Goal: Transaction & Acquisition: Purchase product/service

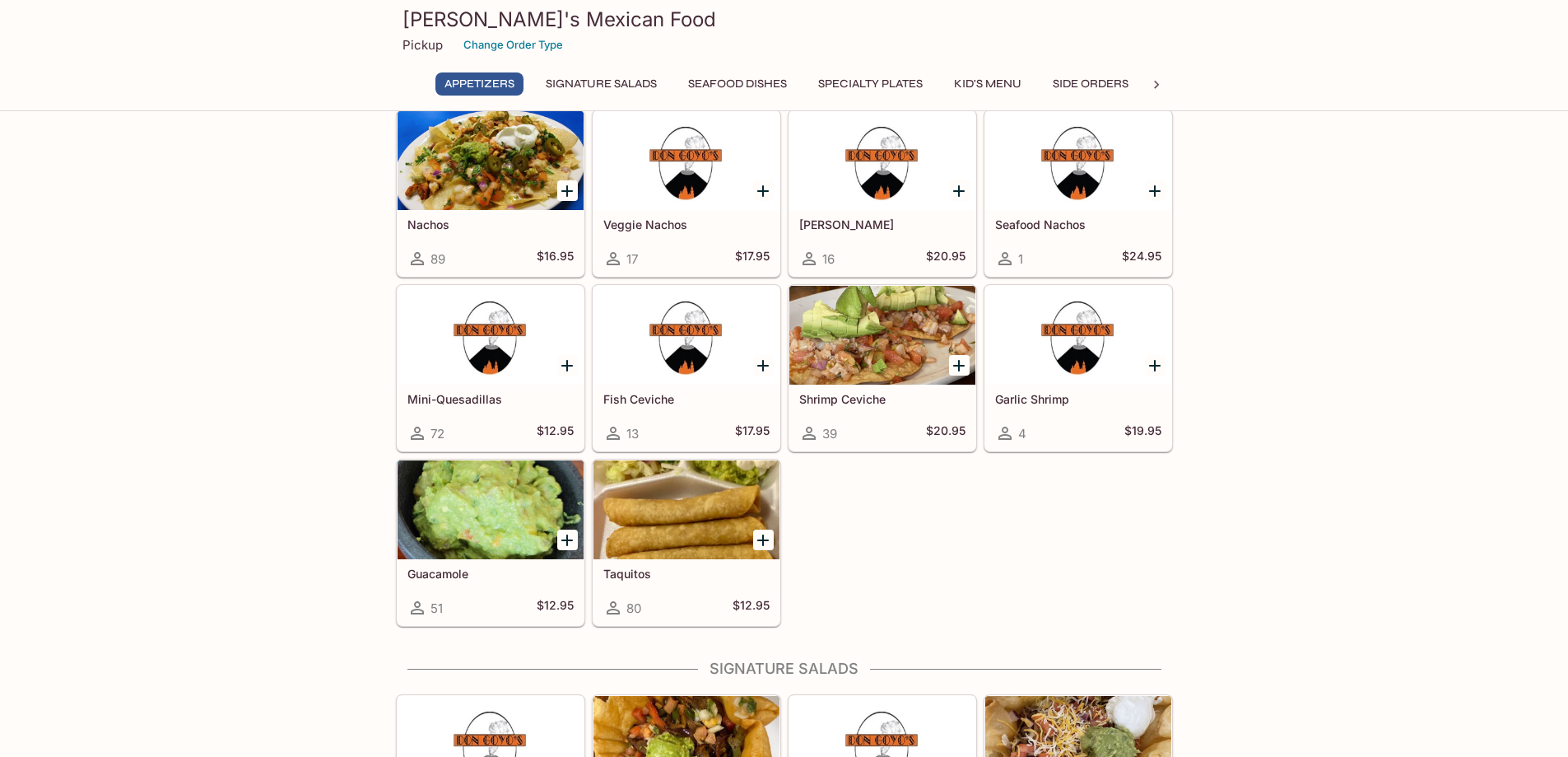
scroll to position [82, 0]
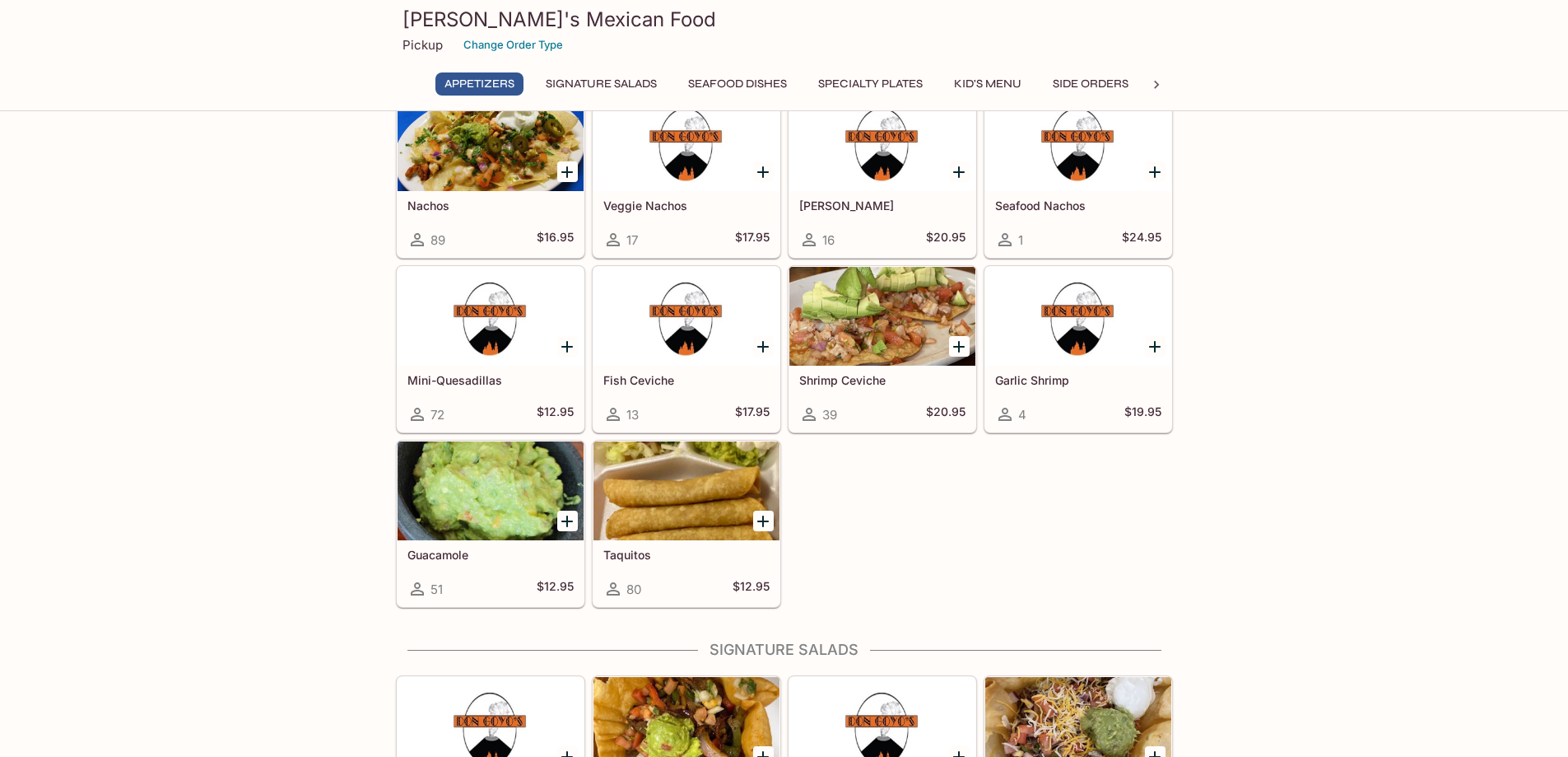
click at [598, 82] on button "Signature Salads" at bounding box center [601, 84] width 129 height 23
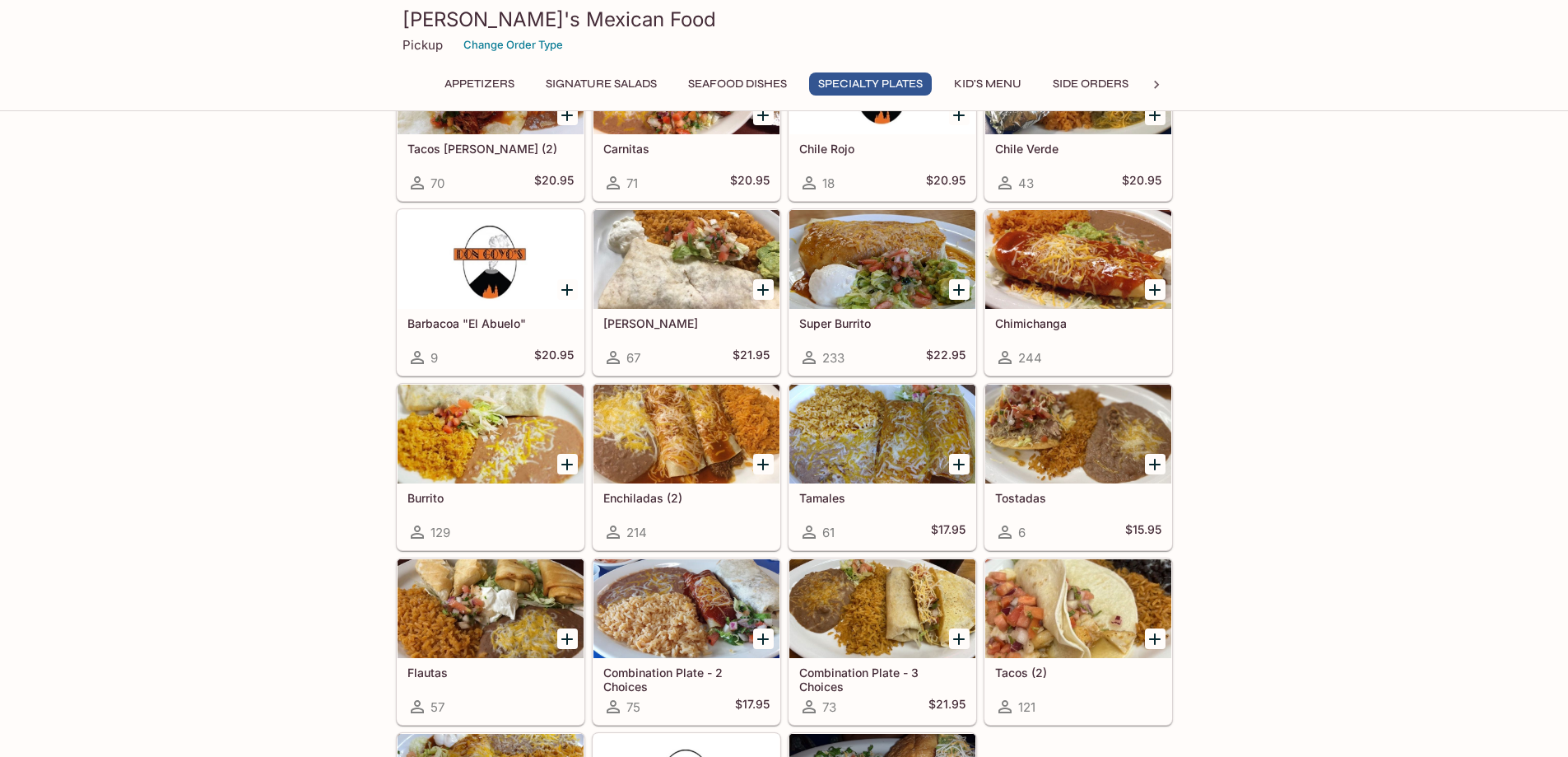
scroll to position [1571, 0]
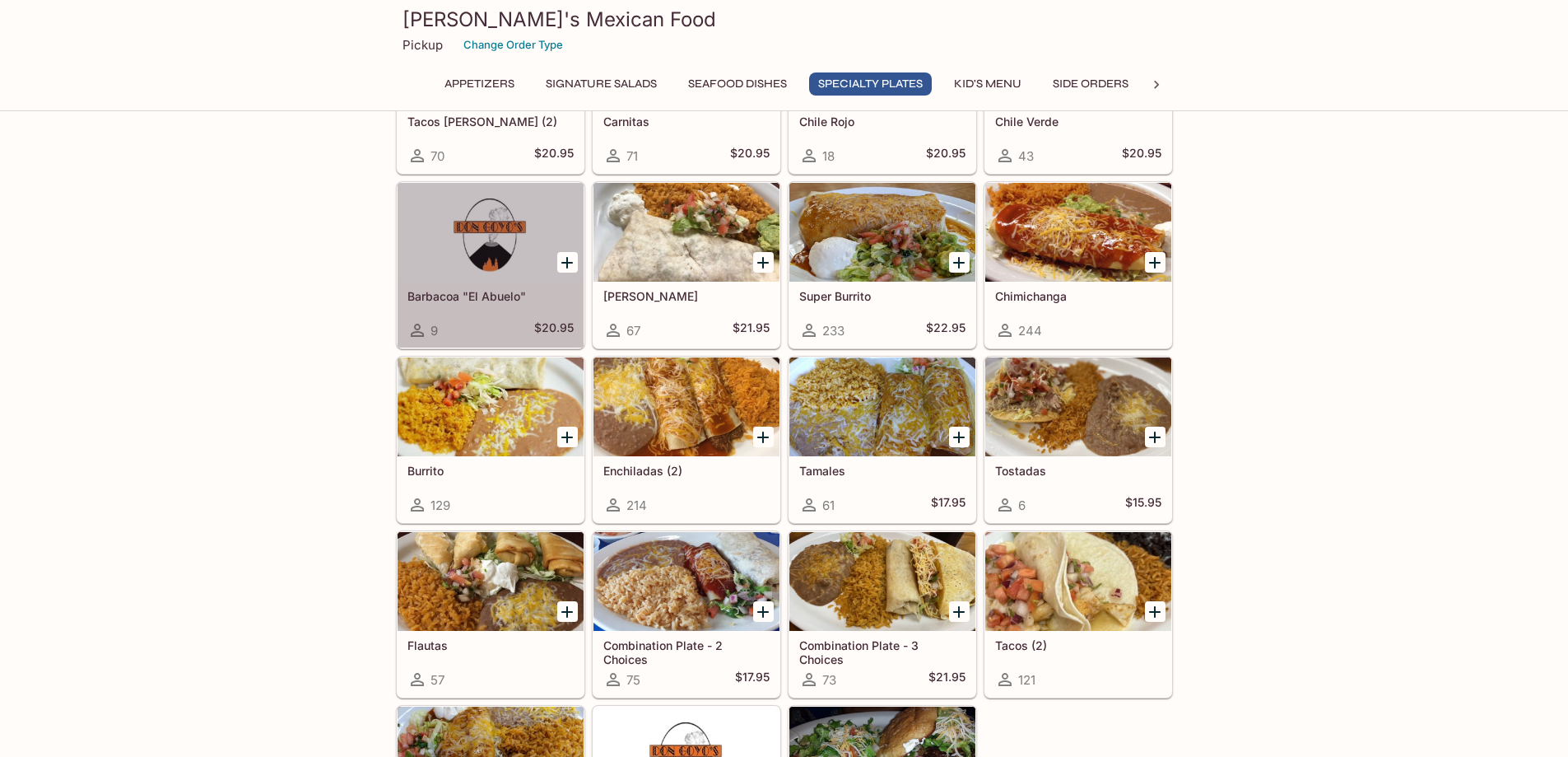
click at [500, 293] on h5 "Barbacoa "El Abuelo"" at bounding box center [491, 295] width 167 height 14
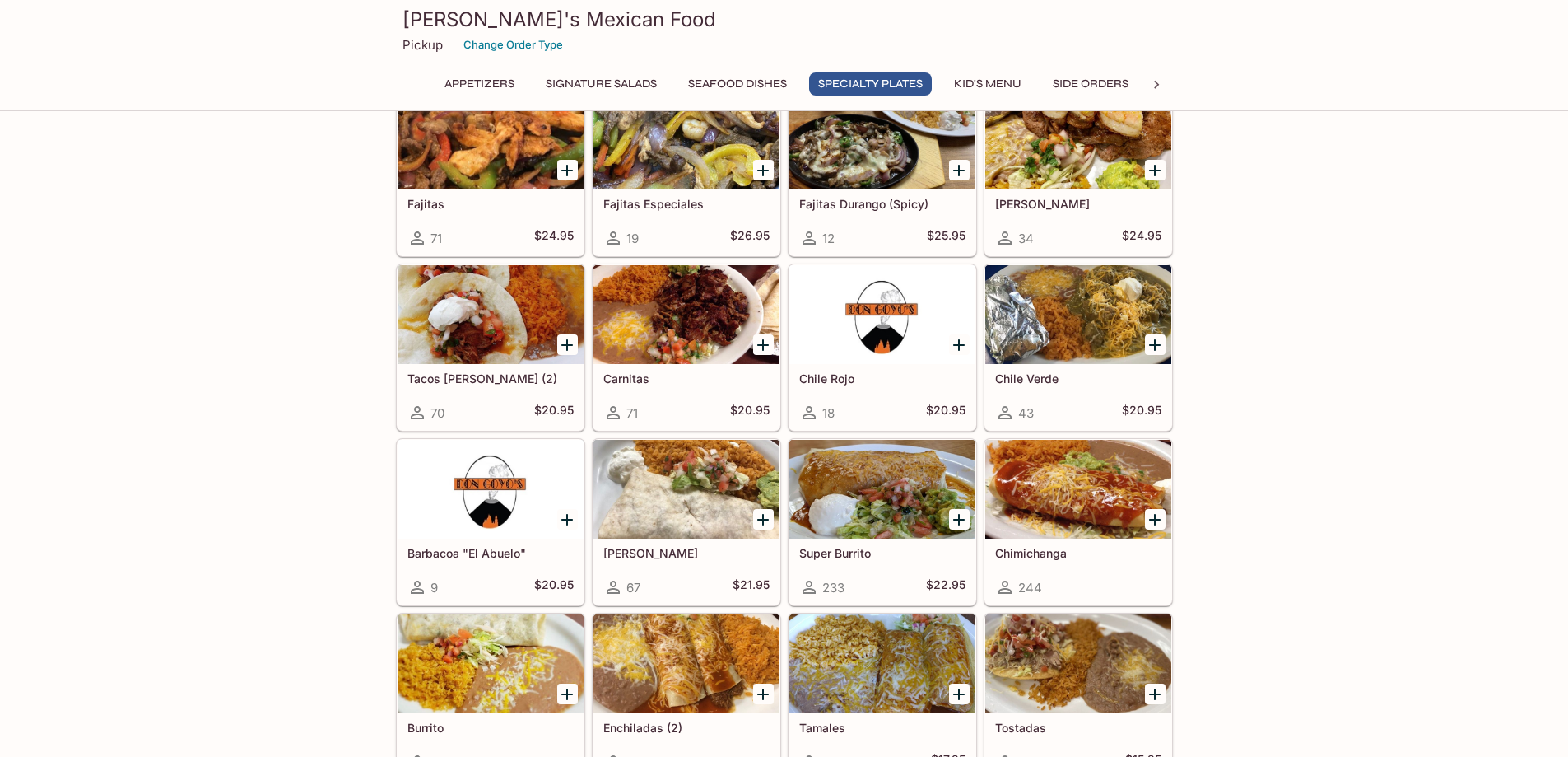
scroll to position [1343, 0]
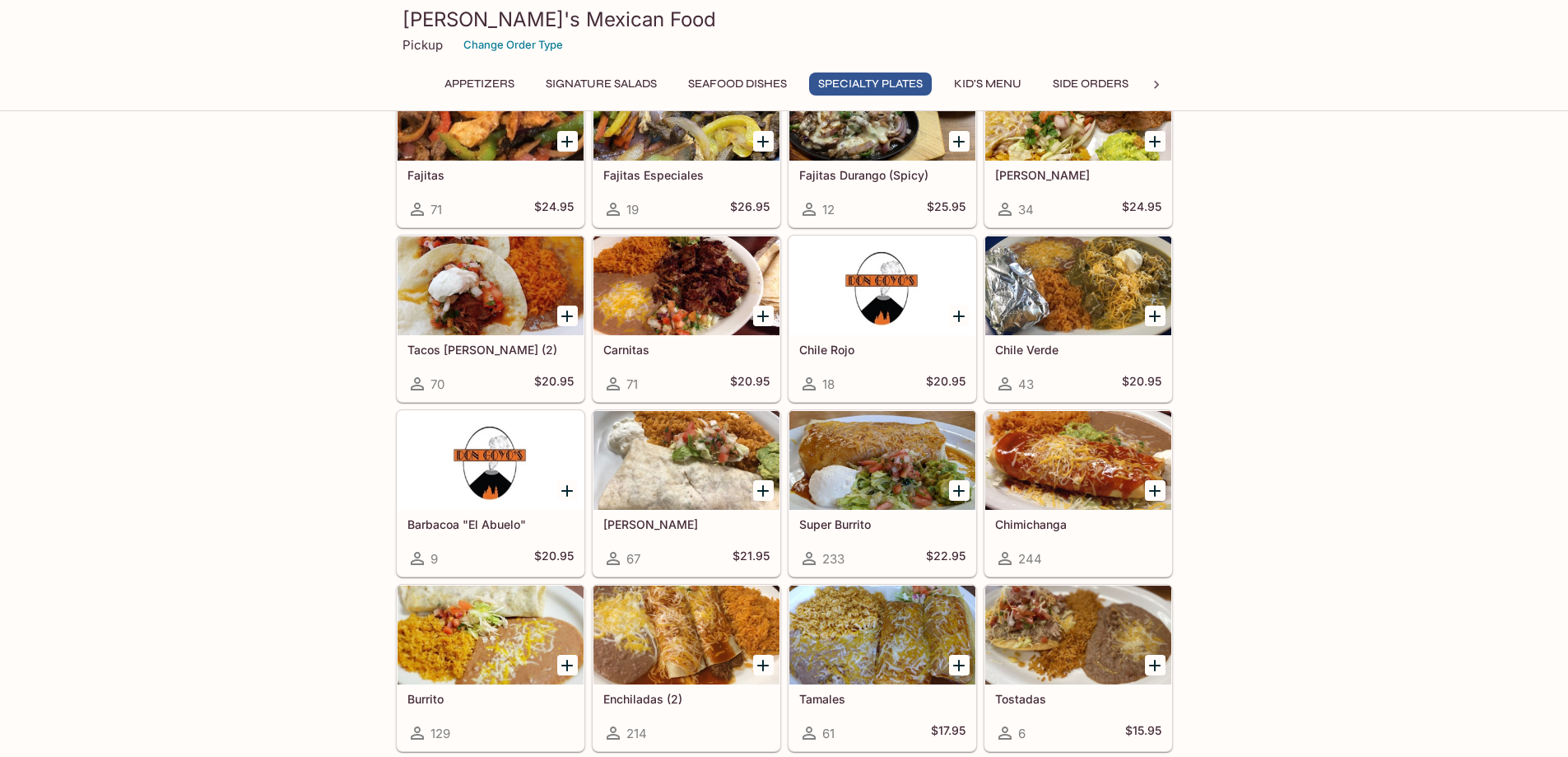
click at [868, 480] on div at bounding box center [883, 460] width 186 height 99
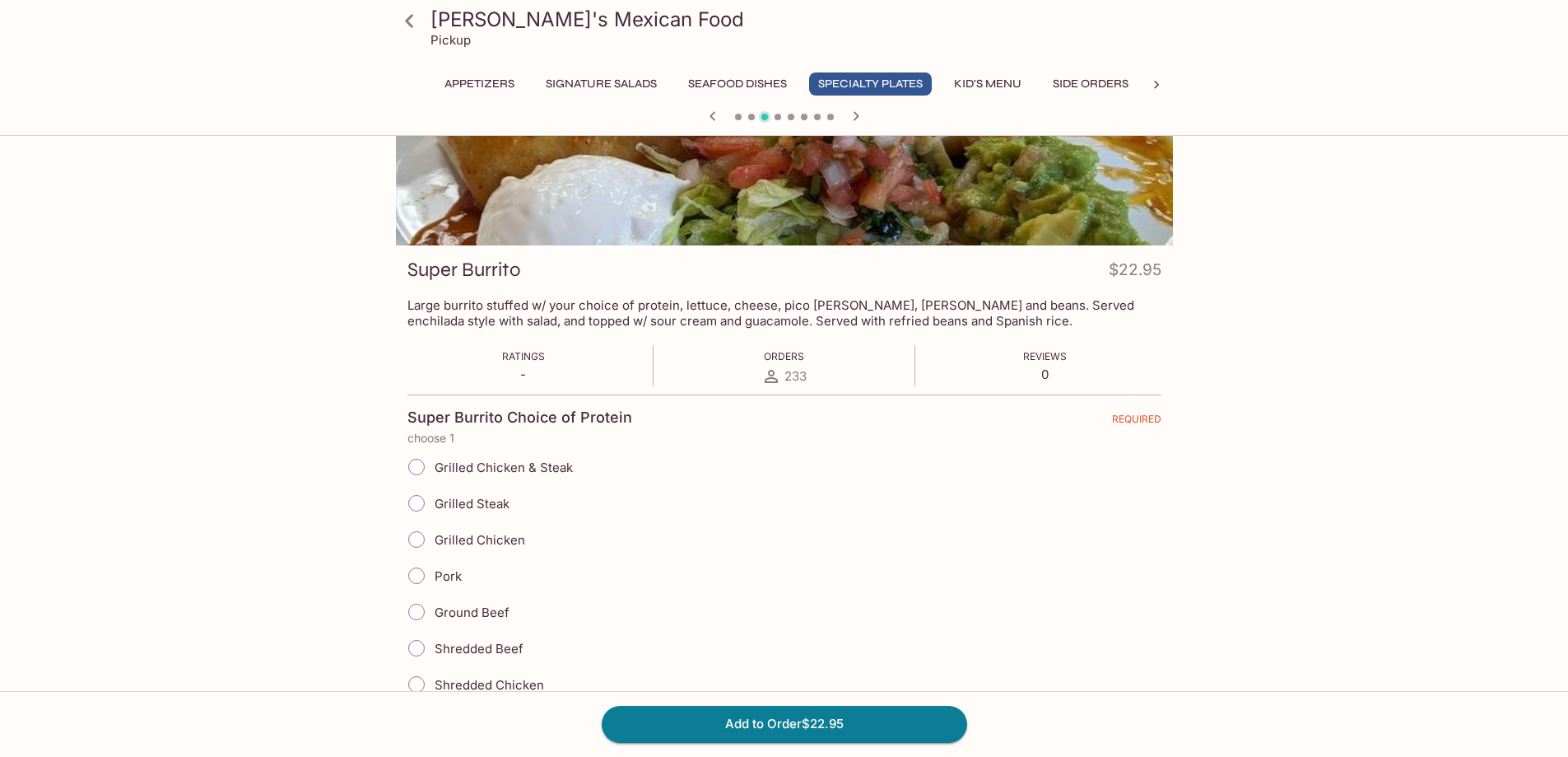
scroll to position [165, 0]
